Goal: Find specific page/section: Find specific page/section

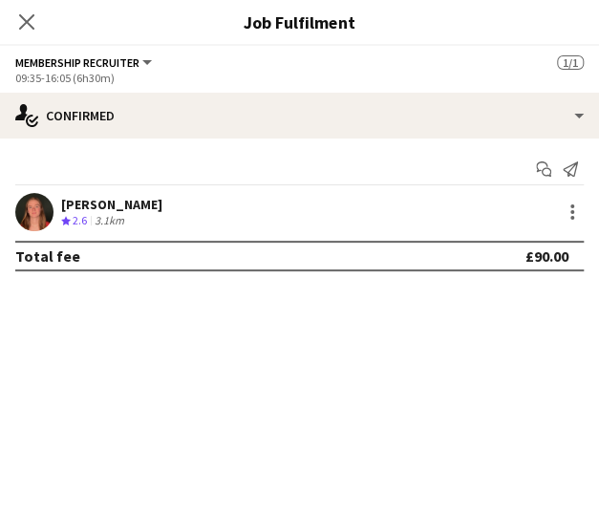
scroll to position [0, 456]
click at [13, 16] on div "Close pop-in" at bounding box center [26, 22] width 53 height 44
click at [29, 28] on icon "Close pop-in" at bounding box center [26, 21] width 18 height 18
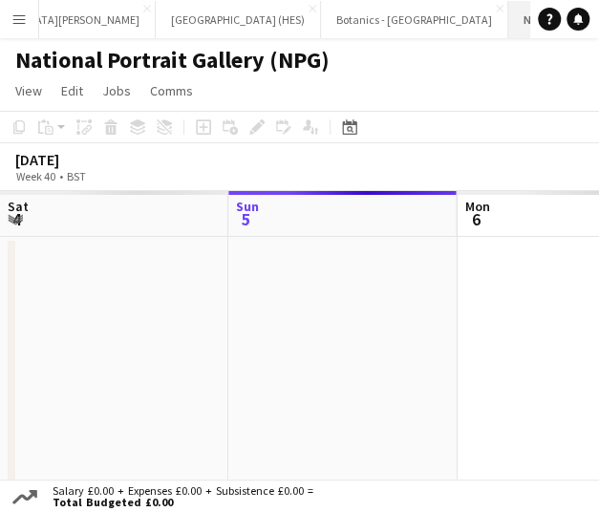
scroll to position [0, 116]
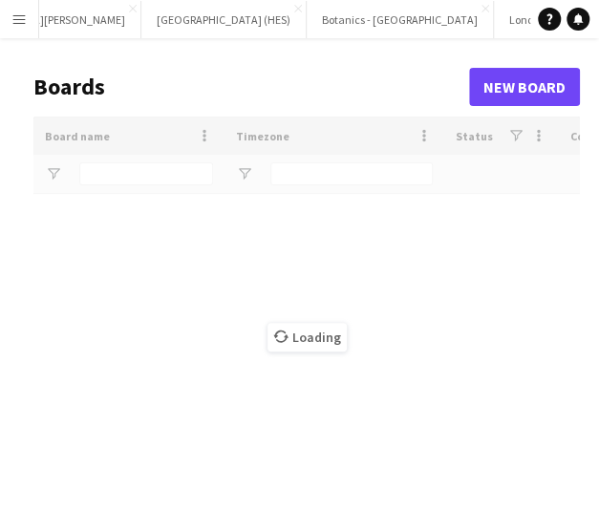
type input "***"
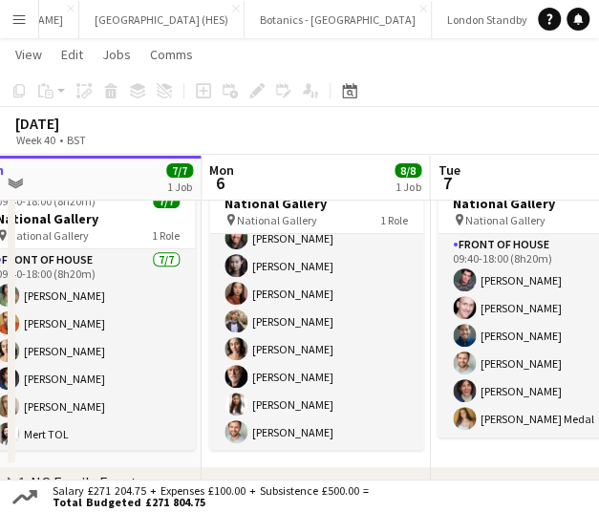
scroll to position [78, 0]
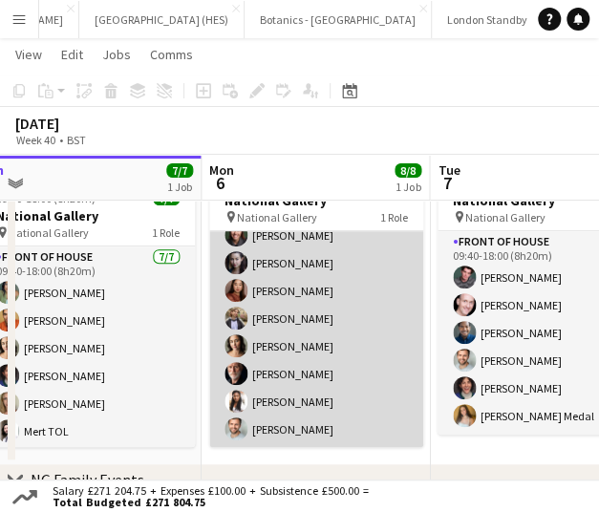
click at [326, 305] on app-card-role "Front of House [DATE] 09:40-18:00 (8h20m) [PERSON_NAME] [PERSON_NAME] [PERSON_N…" at bounding box center [316, 318] width 214 height 259
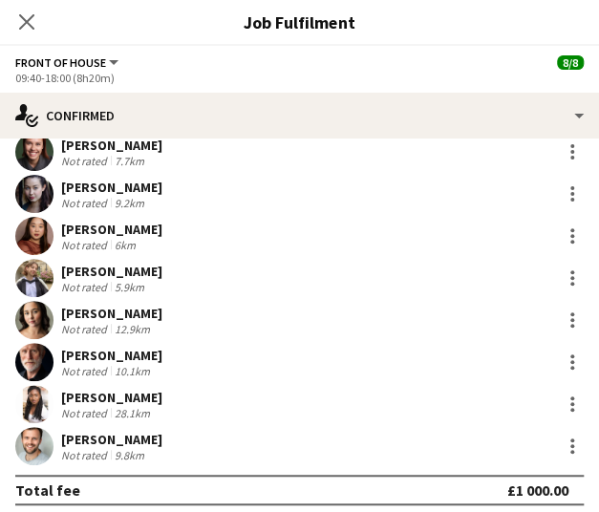
scroll to position [69, 0]
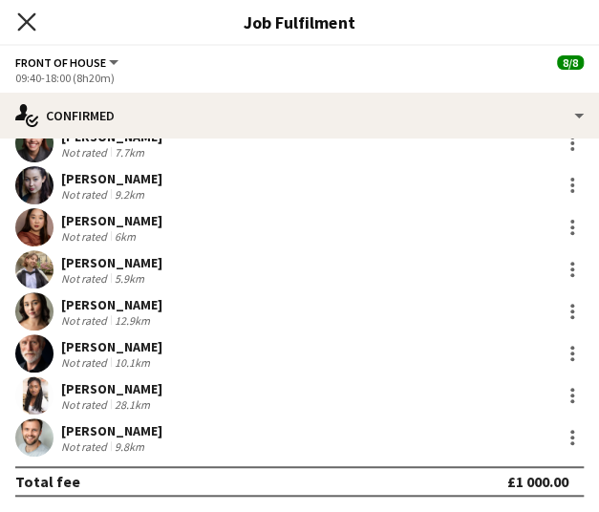
click at [28, 14] on icon "Close pop-in" at bounding box center [26, 21] width 18 height 18
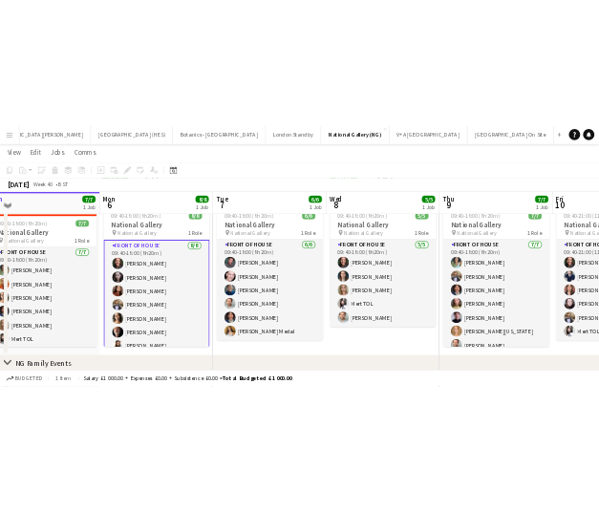
scroll to position [0, 0]
